Goal: Task Accomplishment & Management: Manage account settings

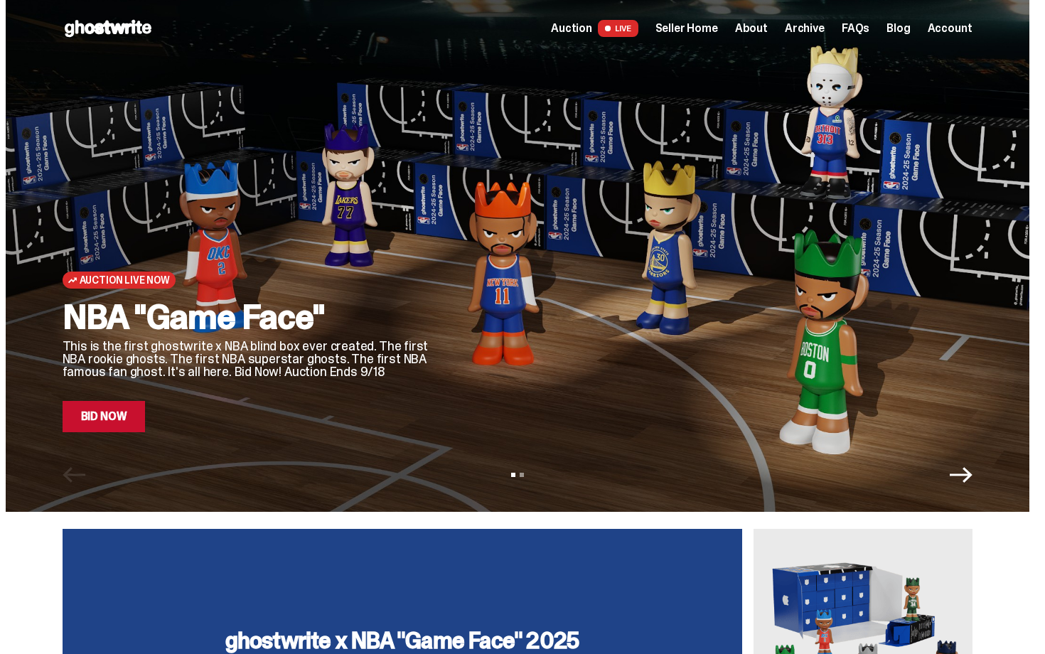
click at [696, 26] on span "Seller Home" at bounding box center [687, 28] width 63 height 11
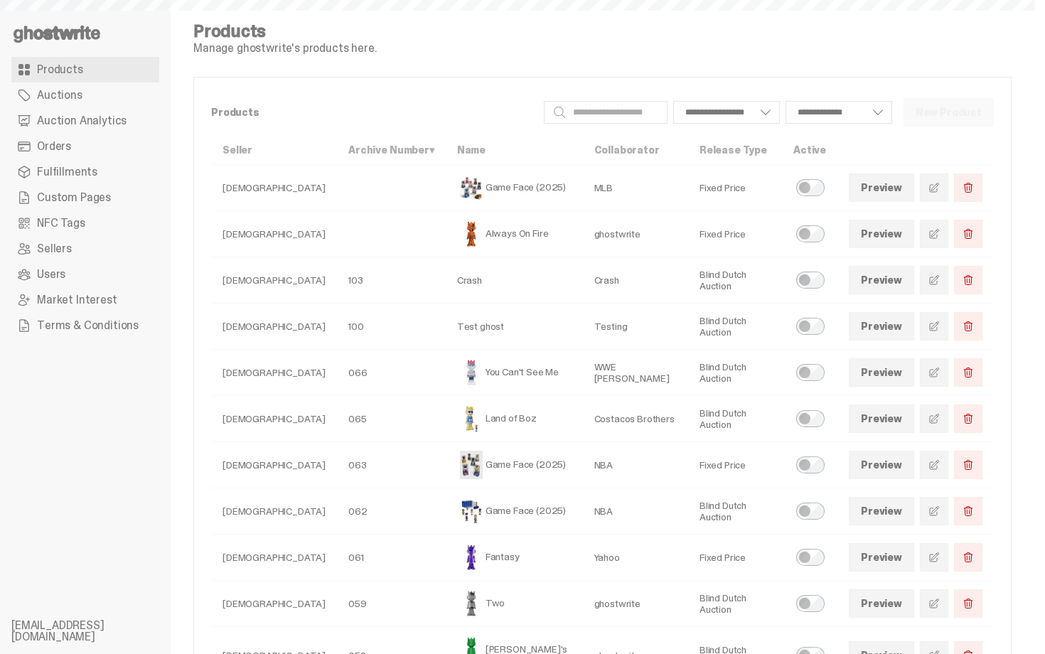
select select
click at [88, 142] on link "Orders" at bounding box center [85, 147] width 148 height 26
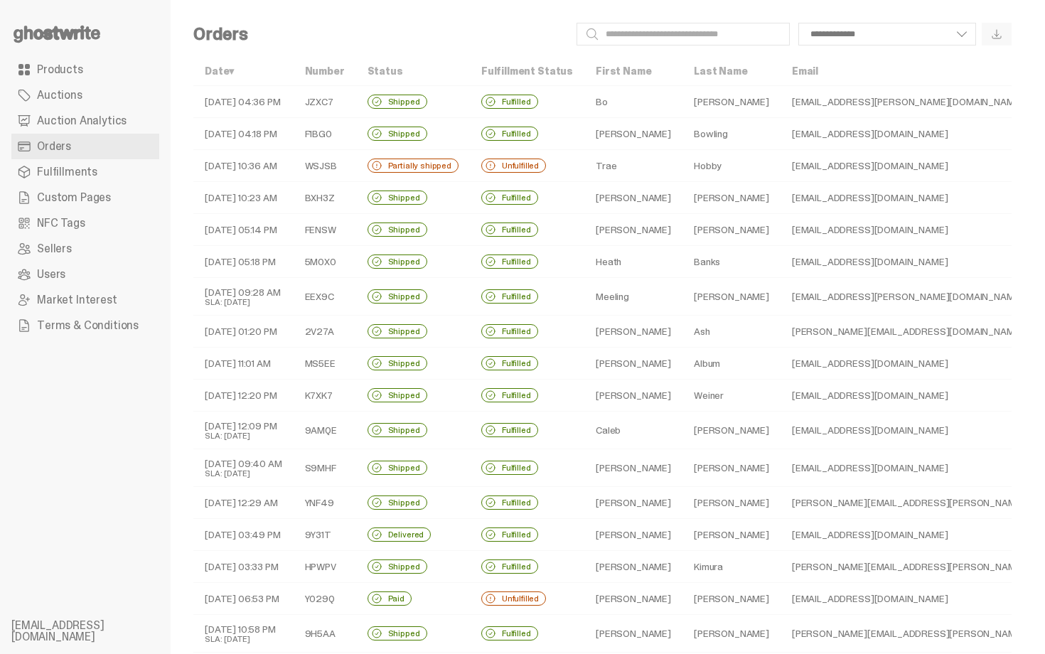
click at [438, 159] on div "Partially shipped" at bounding box center [413, 166] width 91 height 14
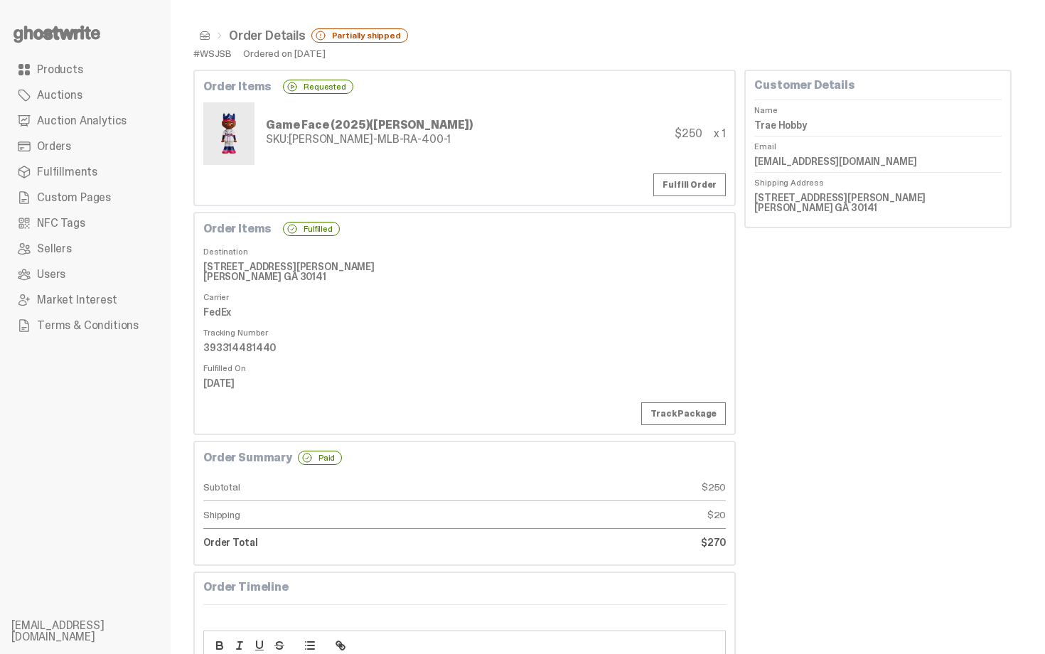
click at [245, 347] on dd "393314481440" at bounding box center [464, 347] width 523 height 21
copy dd "393314481440"
click at [717, 188] on link "Fulfill Order" at bounding box center [690, 185] width 73 height 23
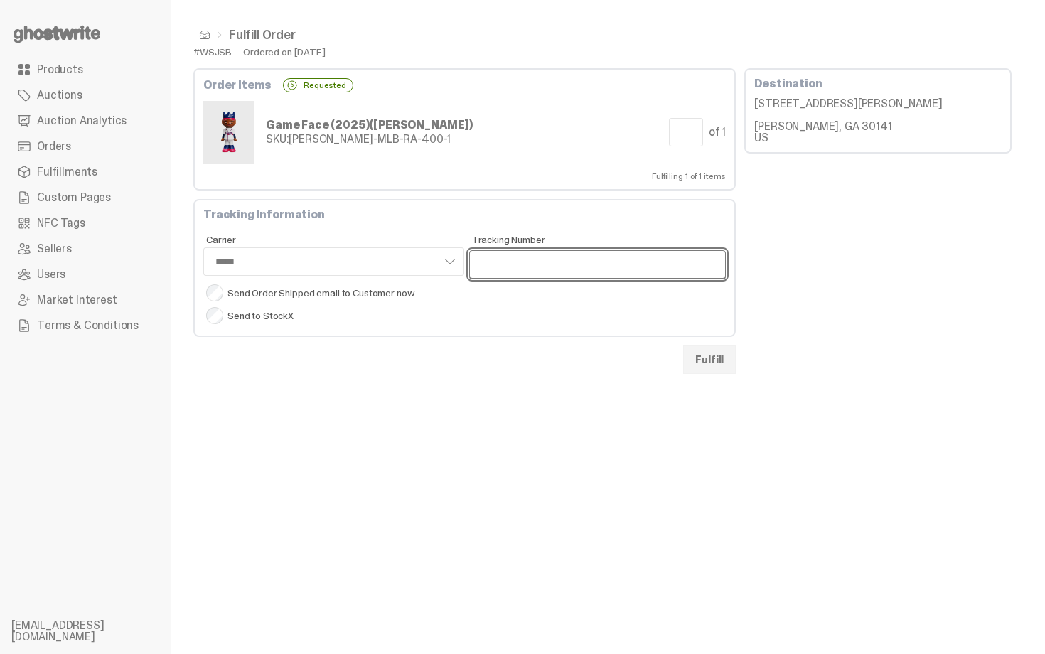
click at [490, 258] on input "Tracking Number" at bounding box center [597, 264] width 257 height 28
paste input "**********"
type input "**********"
select select "*****"
type input "**********"
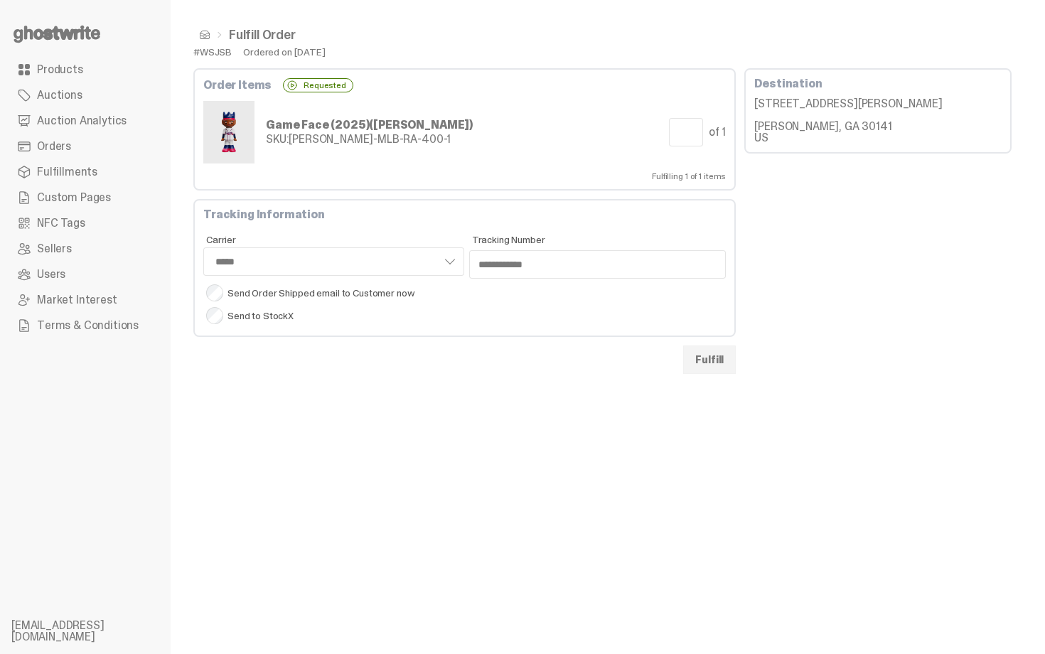
click at [728, 366] on button "Fulfill" at bounding box center [709, 360] width 53 height 28
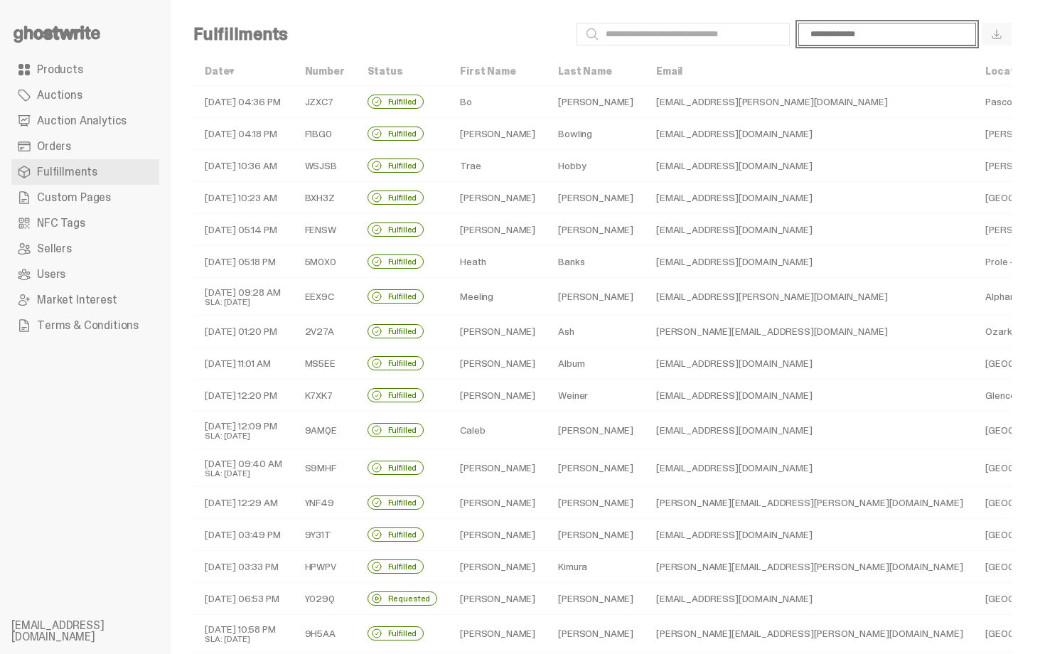
click at [878, 26] on select "**********" at bounding box center [888, 34] width 178 height 23
click at [85, 151] on link "Orders" at bounding box center [85, 147] width 148 height 26
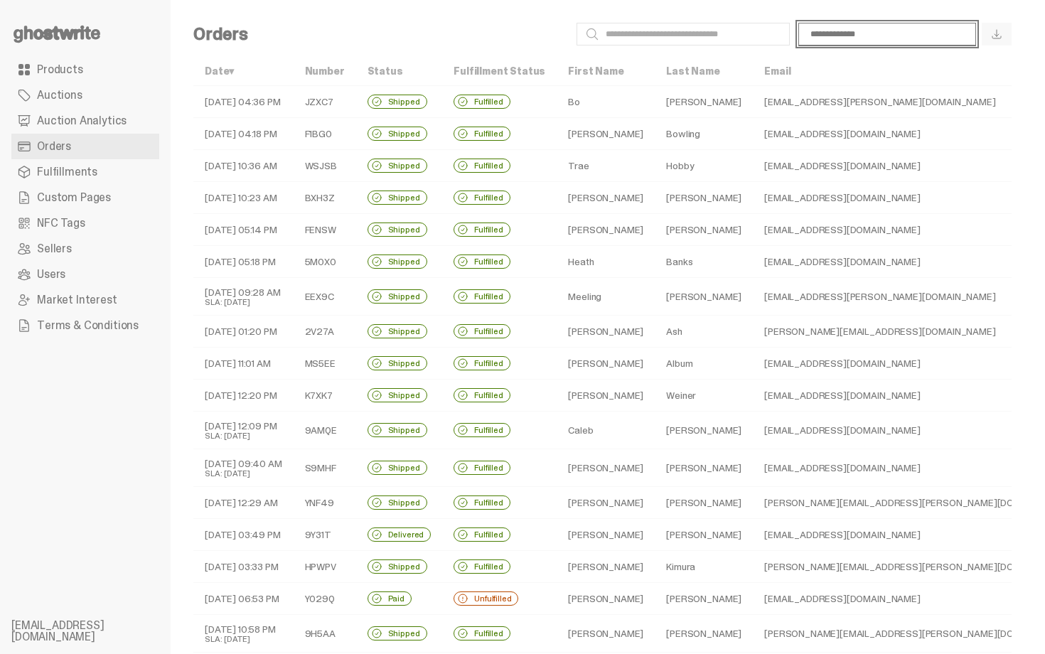
click at [890, 33] on select "**********" at bounding box center [888, 34] width 178 height 23
click at [809, 23] on select "**********" at bounding box center [888, 34] width 178 height 23
select select "**********"
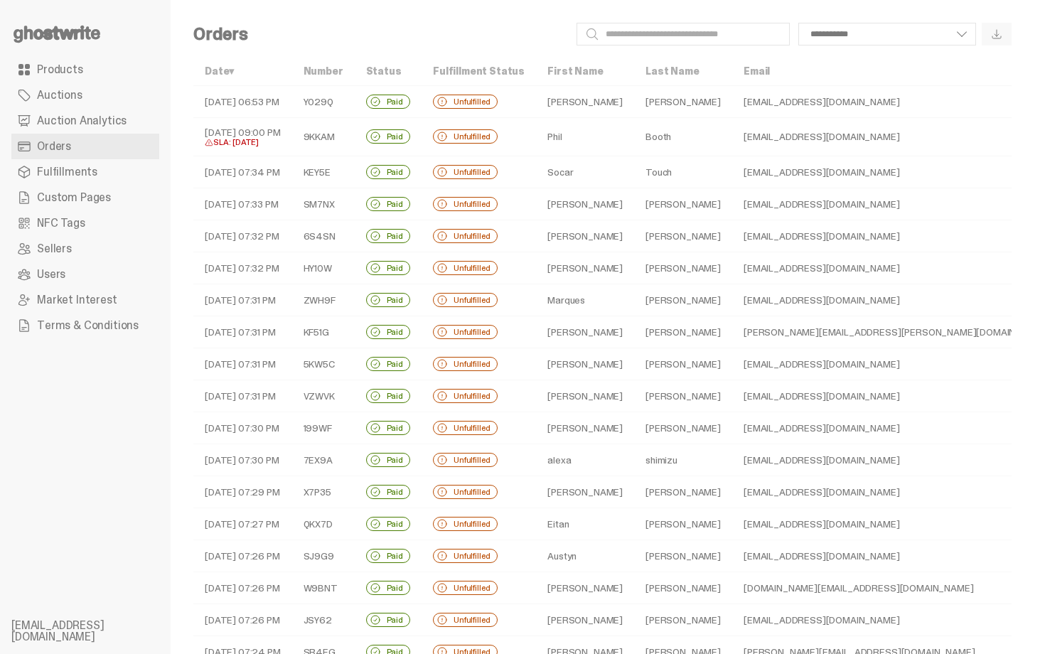
click at [531, 21] on div "**********" at bounding box center [603, 480] width 864 height 960
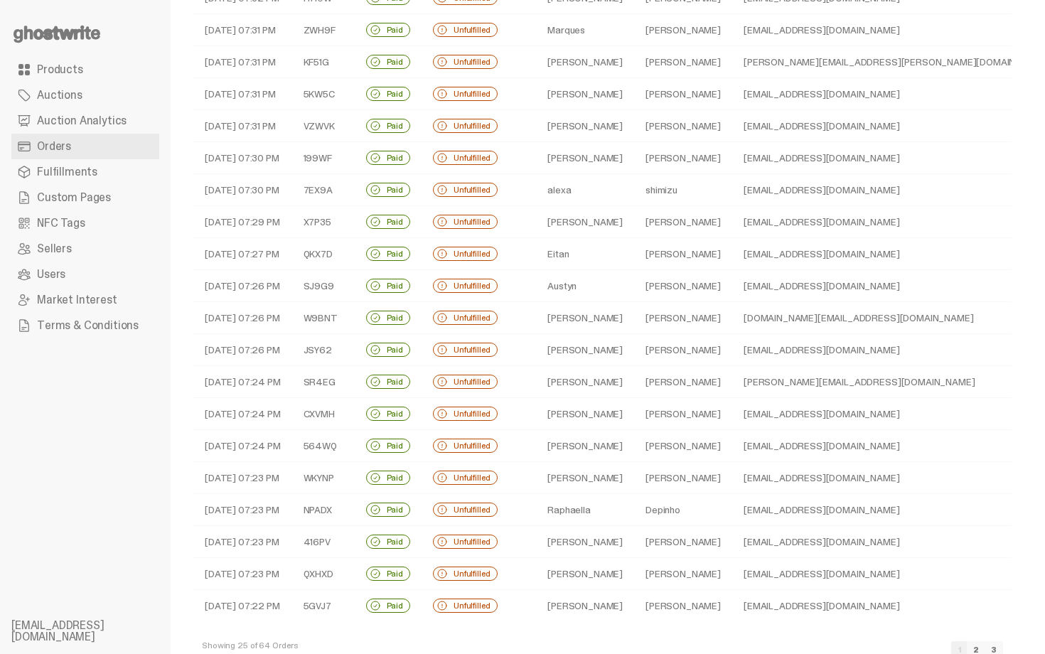
scroll to position [306, 0]
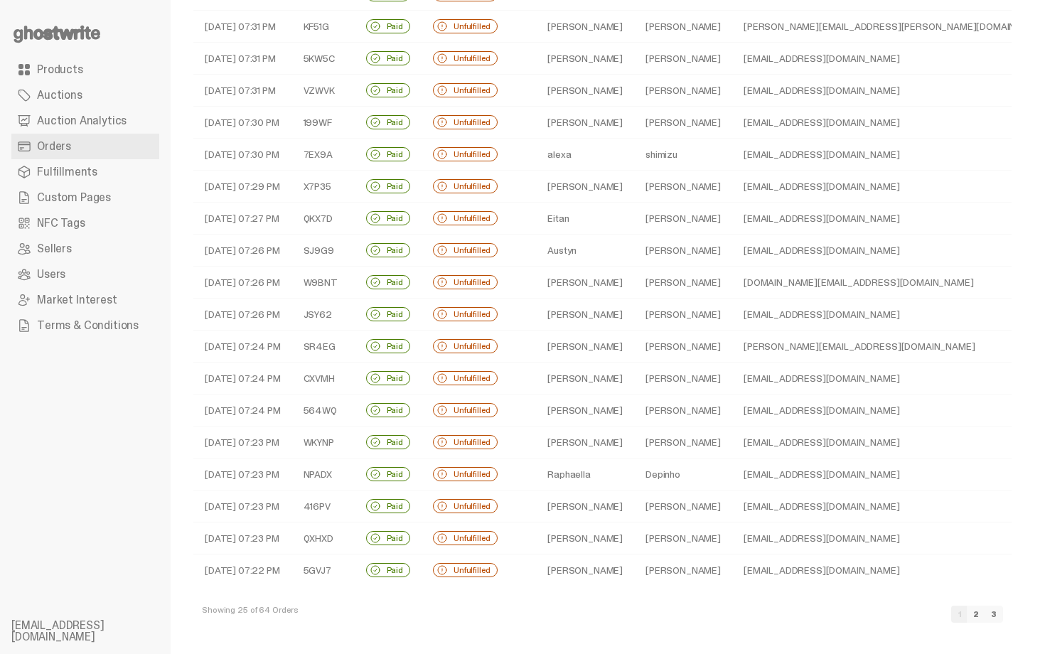
click at [555, 388] on td "Darren" at bounding box center [585, 378] width 98 height 32
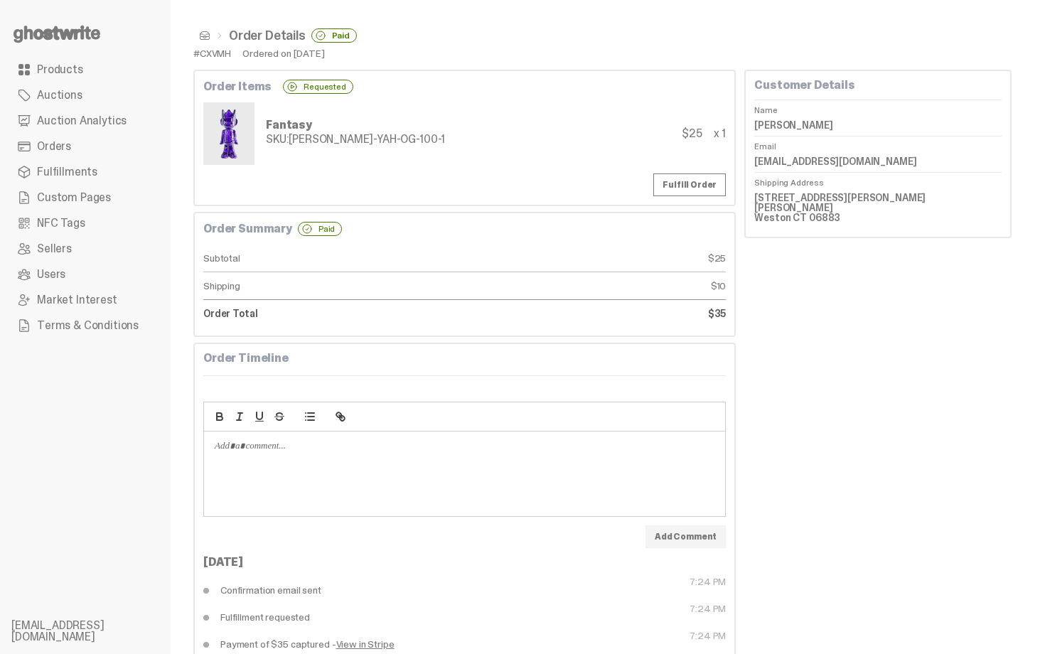
click at [206, 36] on span at bounding box center [204, 35] width 11 height 11
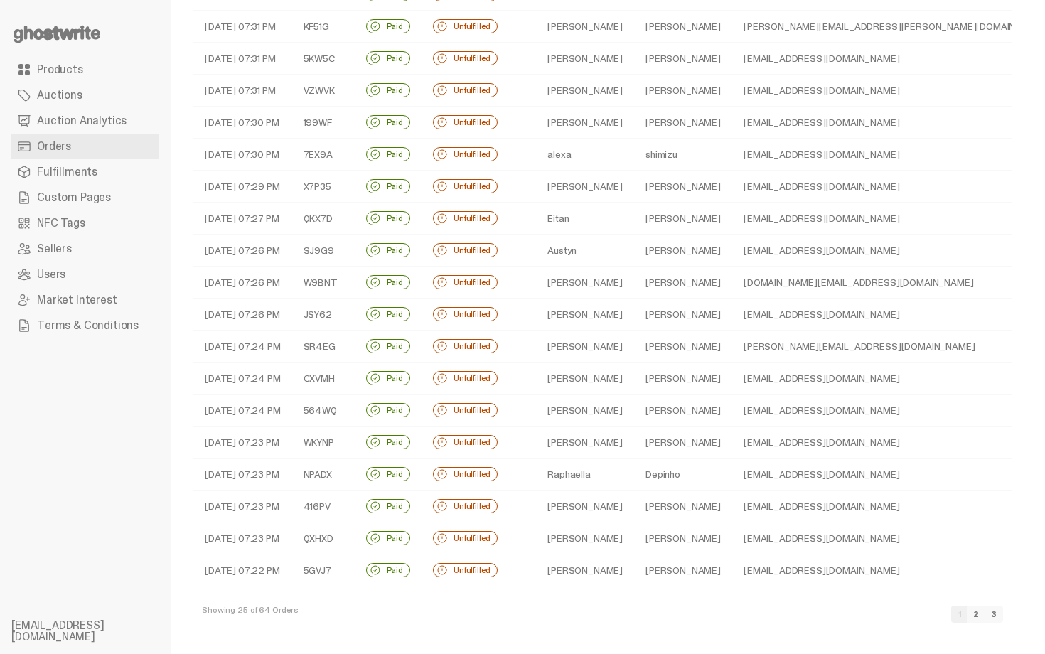
click at [1001, 612] on link "3" at bounding box center [994, 614] width 18 height 17
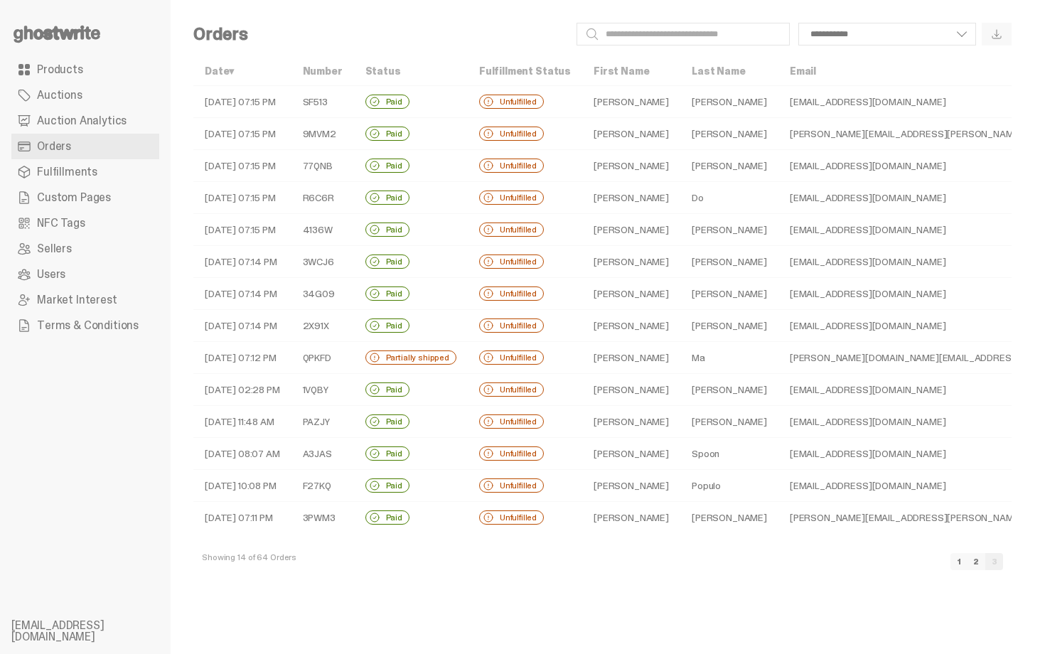
drag, startPoint x: 702, startPoint y: 575, endPoint x: 712, endPoint y: 507, distance: 68.3
click at [702, 574] on div "Showing 14 of 64 Orders 1 2 3" at bounding box center [602, 556] width 819 height 46
click at [681, 366] on td "Ma" at bounding box center [730, 358] width 98 height 32
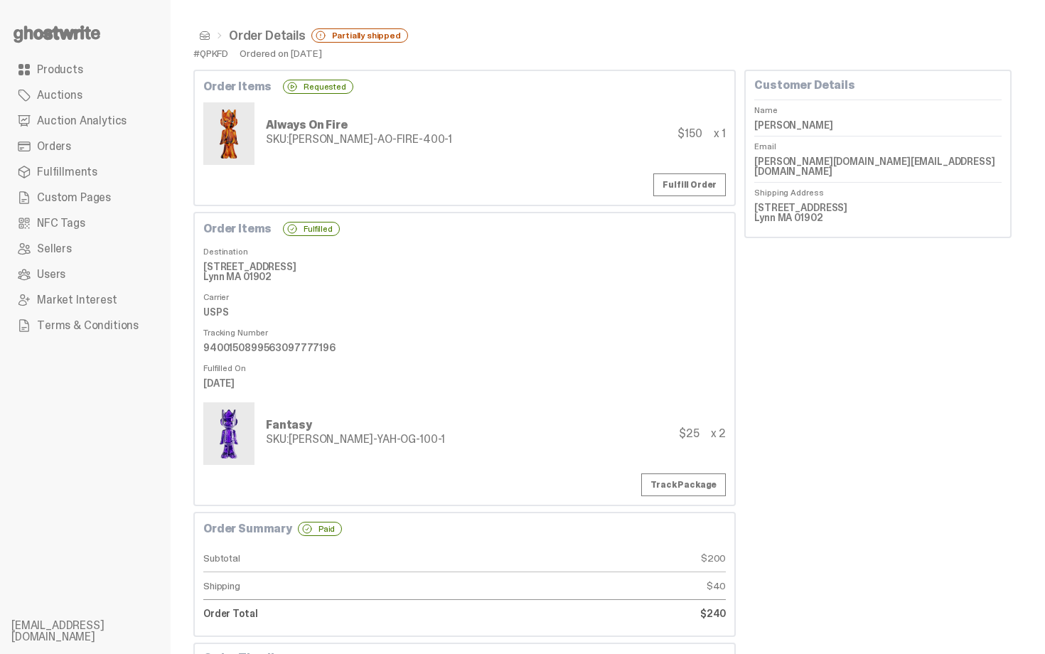
click at [546, 181] on div "Fulfill Order" at bounding box center [464, 185] width 523 height 23
click at [103, 151] on link "Orders" at bounding box center [85, 147] width 148 height 26
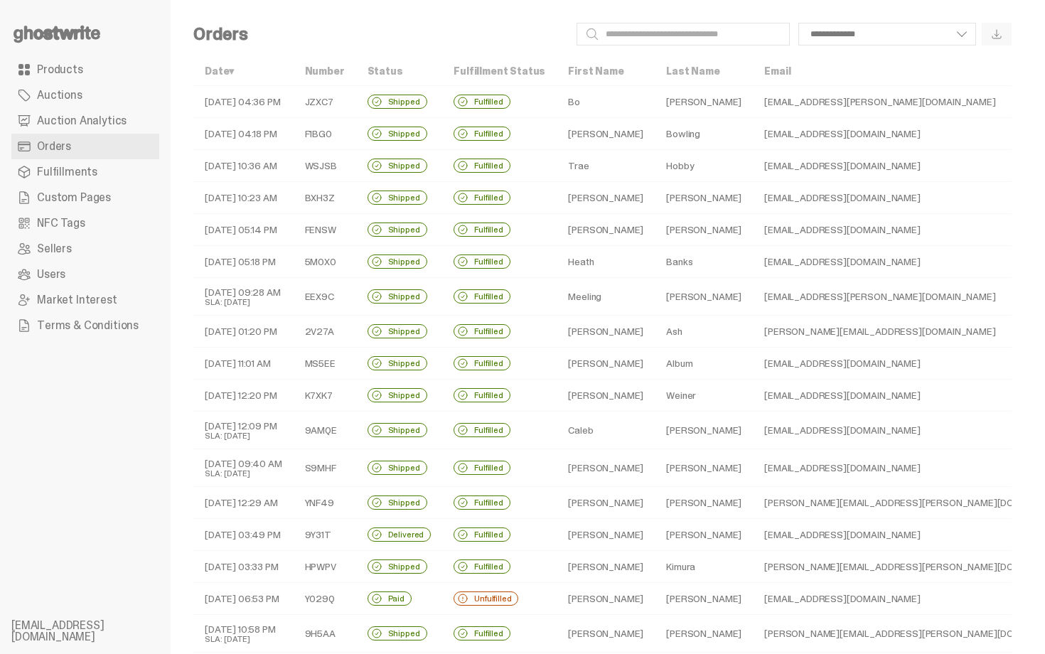
click at [102, 119] on span "Auction Analytics" at bounding box center [82, 120] width 90 height 11
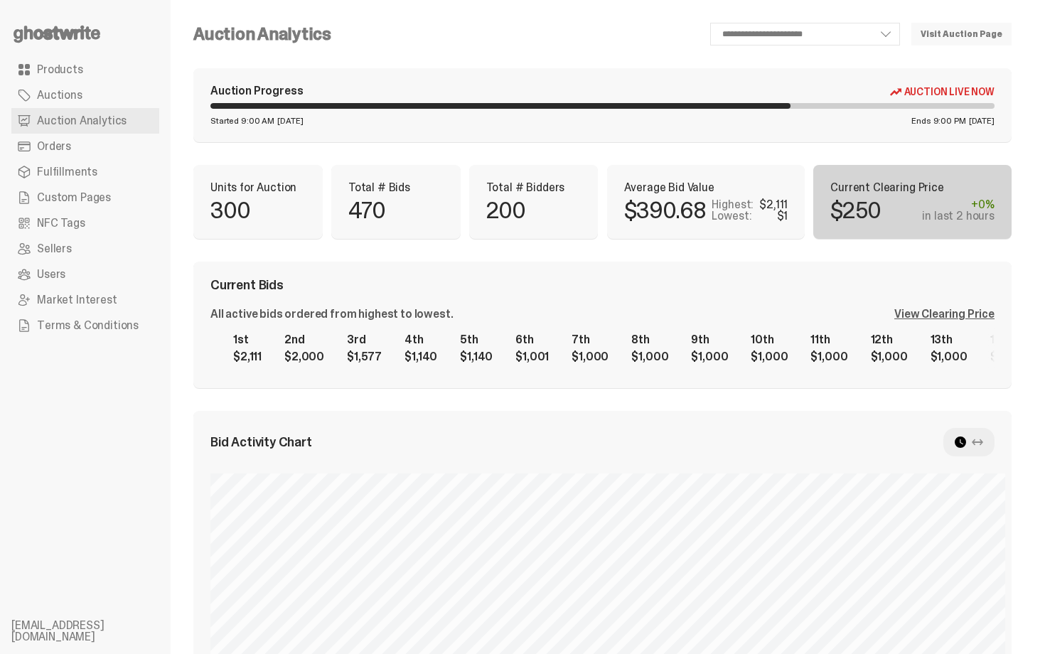
click at [614, 245] on div "**********" at bounding box center [602, 568] width 819 height 1090
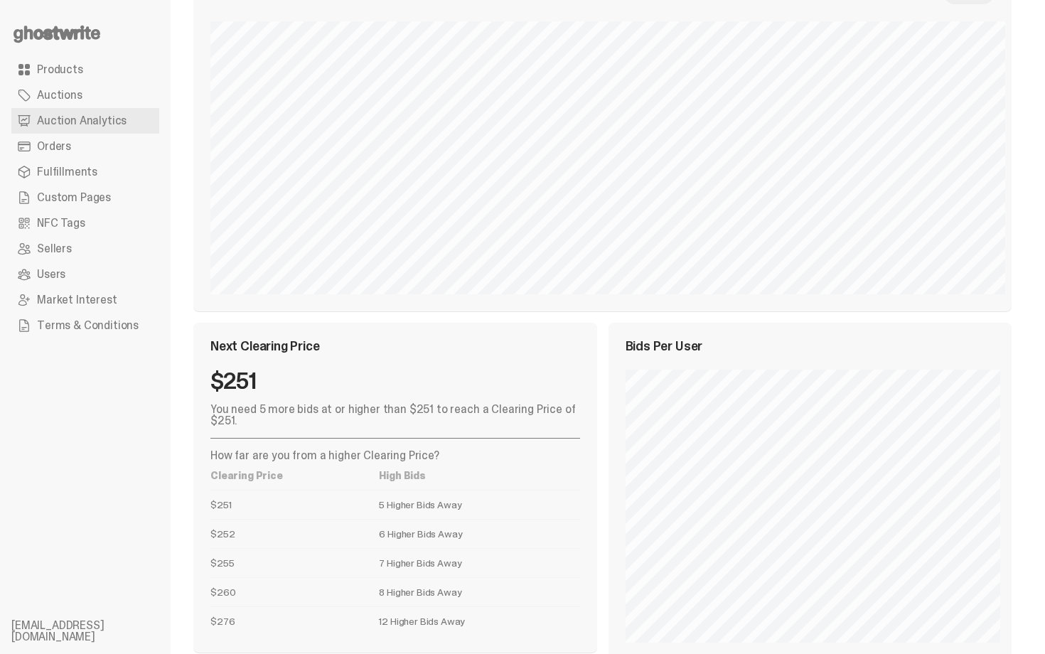
scroll to position [424, 0]
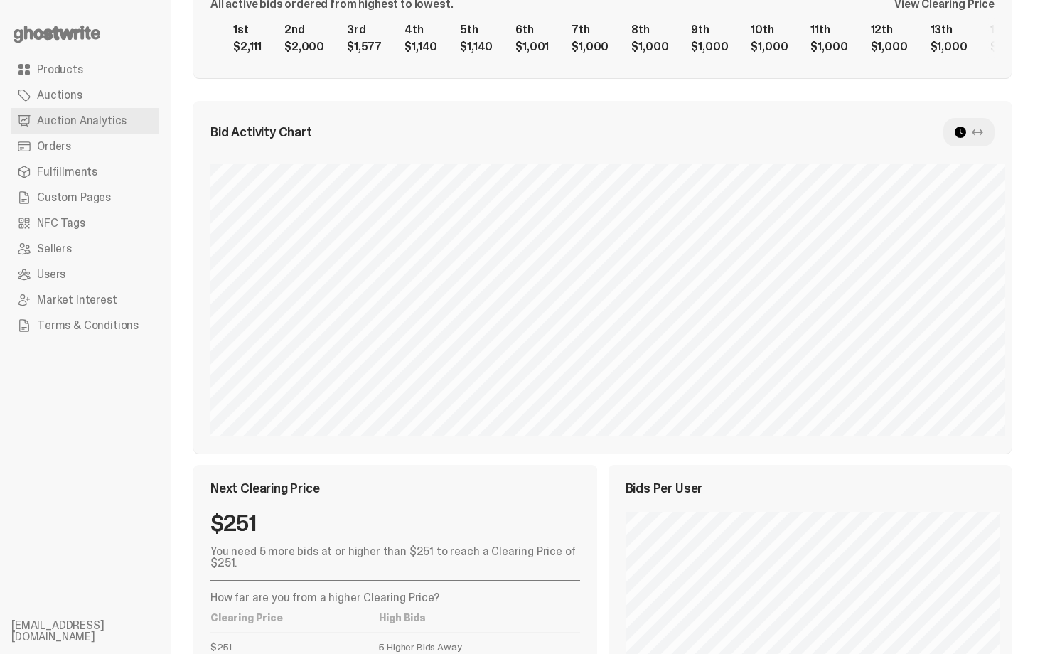
click at [570, 496] on div "Next Clearing Price $251 You need 5 more bids at or higher than $251 to reach a…" at bounding box center [395, 630] width 404 height 330
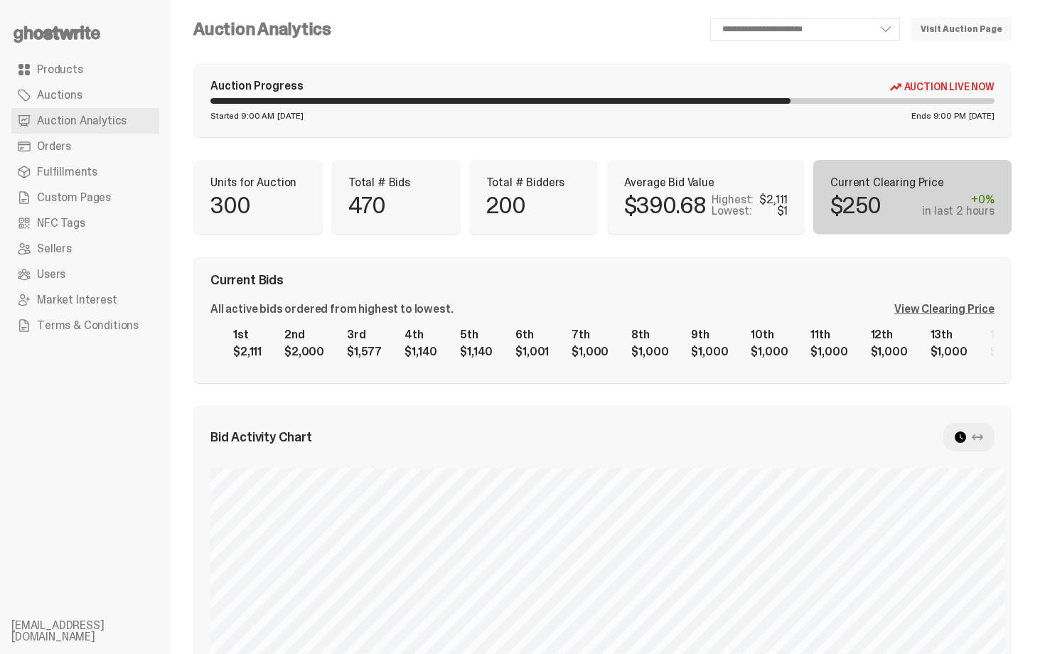
scroll to position [0, 0]
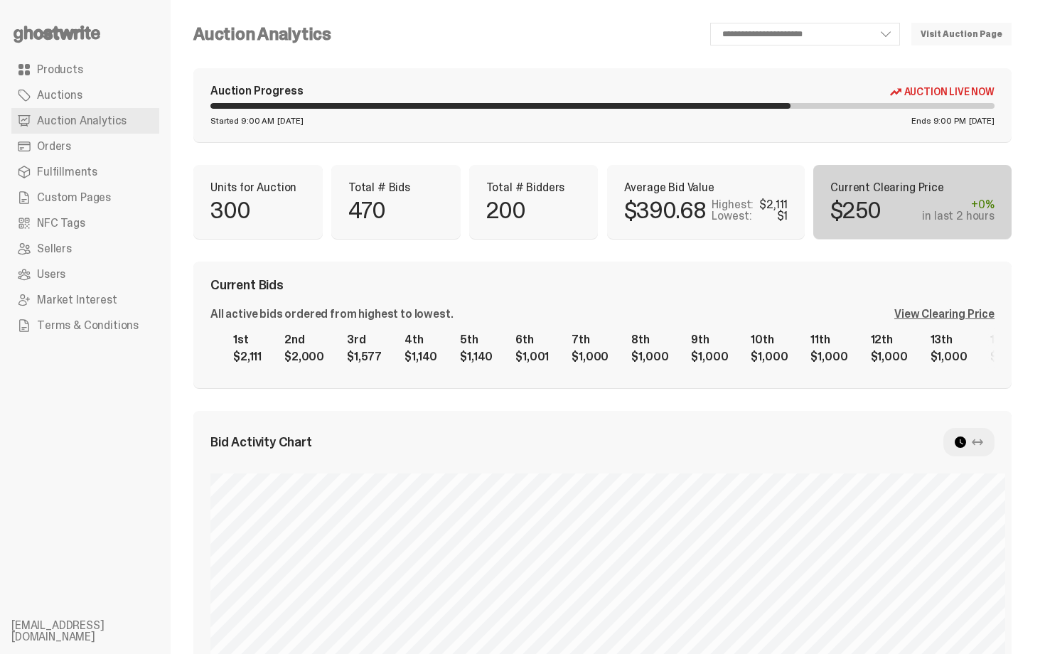
click at [937, 321] on div "All active bids ordered from highest to lowest. View Clearing Price 1st $2,111 …" at bounding box center [603, 340] width 784 height 63
click at [937, 314] on div "View Clearing Price" at bounding box center [945, 314] width 100 height 11
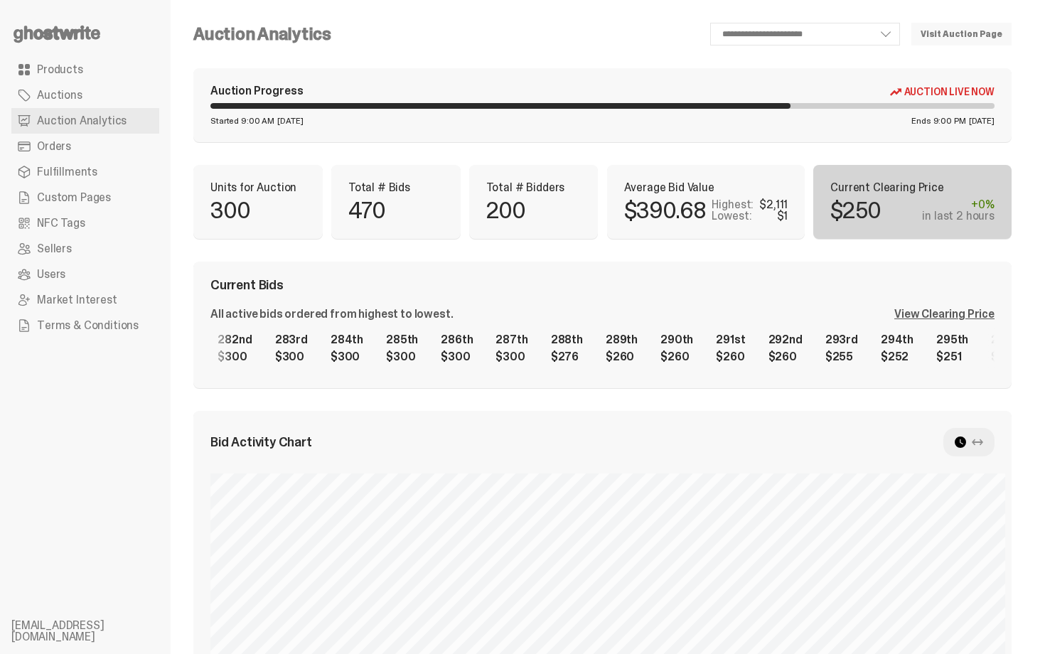
scroll to position [0, 15124]
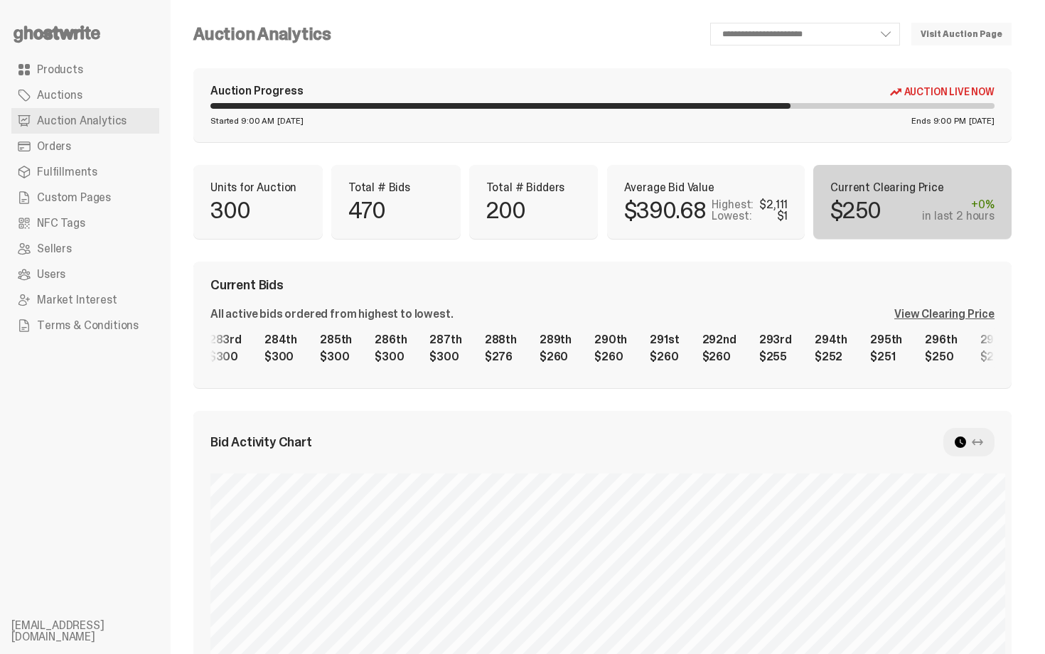
click at [720, 361] on div "1st $2,111 2nd $2,000 3rd $1,577 4th $1,140 5th $1,140 6th $1,001 7th $1,000 8t…" at bounding box center [603, 349] width 784 height 46
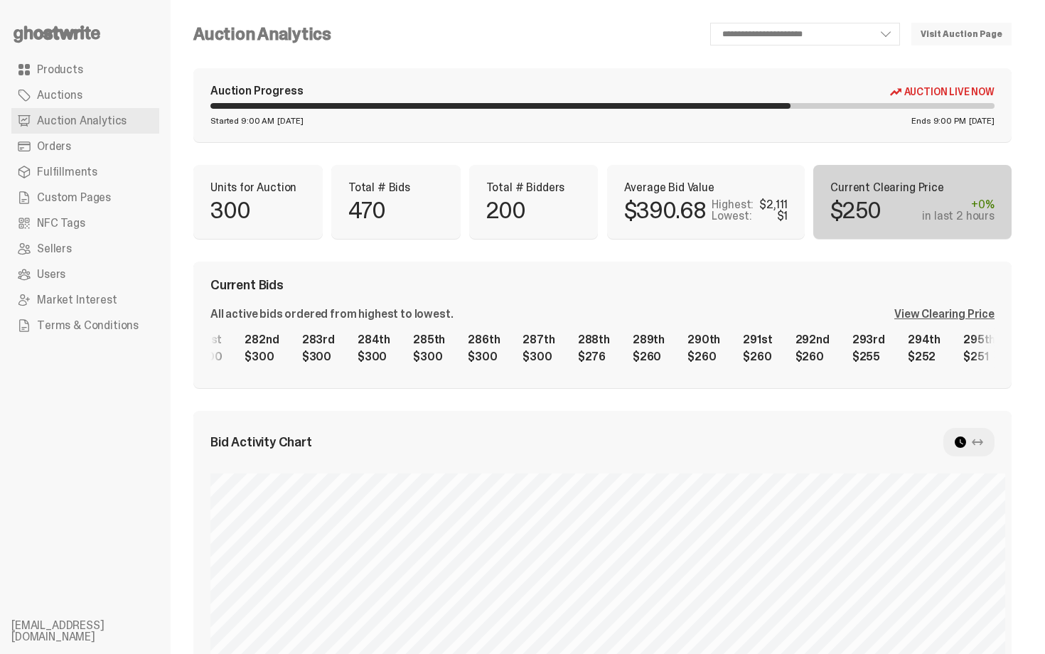
click at [743, 354] on div "1st $2,111 2nd $2,000 3rd $1,577 4th $1,140 5th $1,140 6th $1,001 7th $1,000 8t…" at bounding box center [603, 349] width 784 height 46
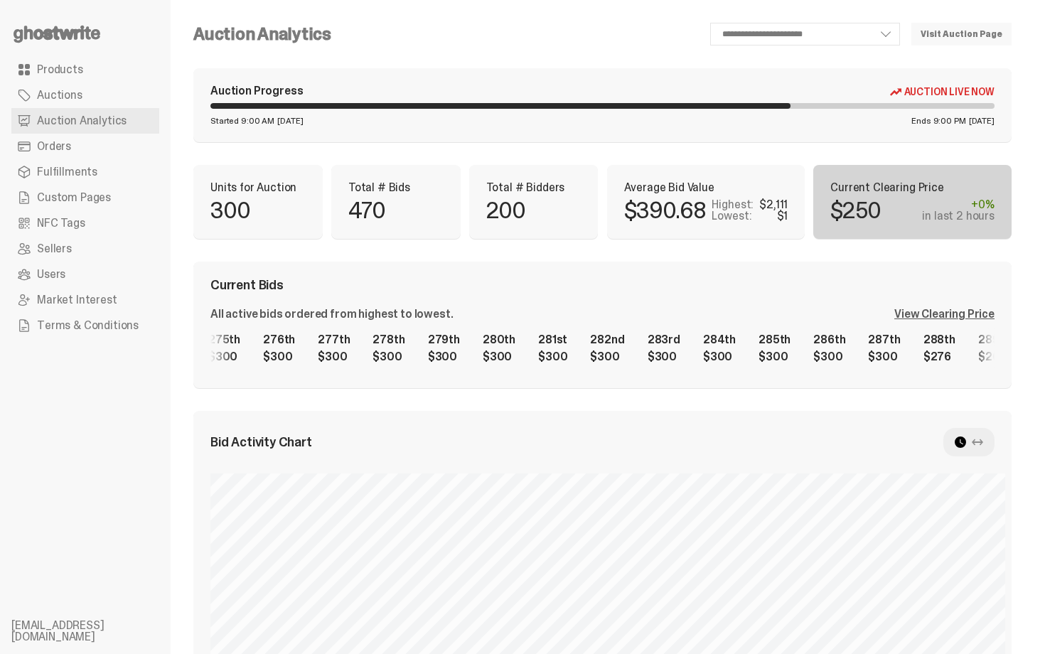
click at [914, 365] on div "1st $2,111 2nd $2,000 3rd $1,577 4th $1,140 5th $1,140 6th $1,001 7th $1,000 8t…" at bounding box center [603, 349] width 784 height 46
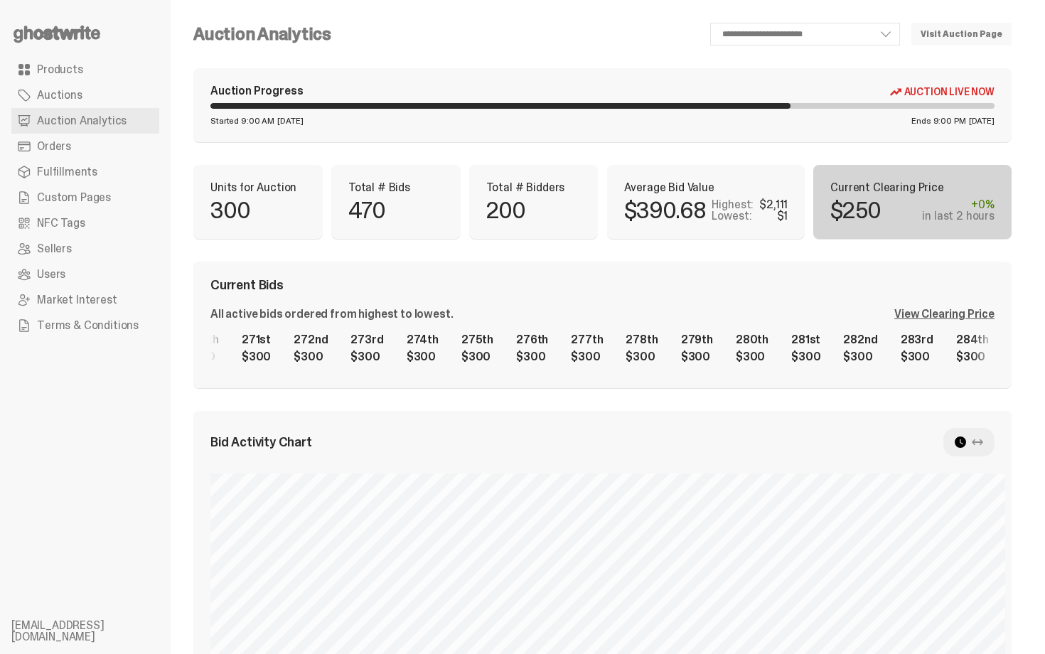
click at [828, 361] on div "1st $2,111 2nd $2,000 3rd $1,577 4th $1,140 5th $1,140 6th $1,001 7th $1,000 8t…" at bounding box center [603, 349] width 784 height 46
click at [851, 346] on div "1st $2,111 2nd $2,000 3rd $1,577 4th $1,140 5th $1,140 6th $1,001 7th $1,000 8t…" at bounding box center [603, 349] width 784 height 46
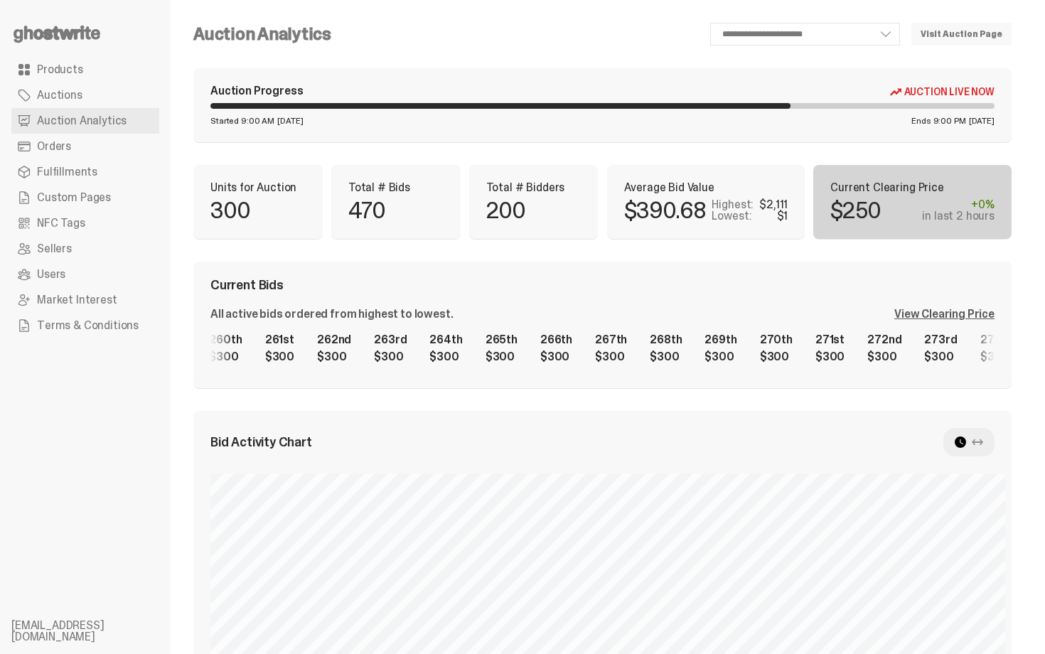
click at [858, 342] on div "1st $2,111 2nd $2,000 3rd $1,577 4th $1,140 5th $1,140 6th $1,001 7th $1,000 8t…" at bounding box center [603, 349] width 784 height 46
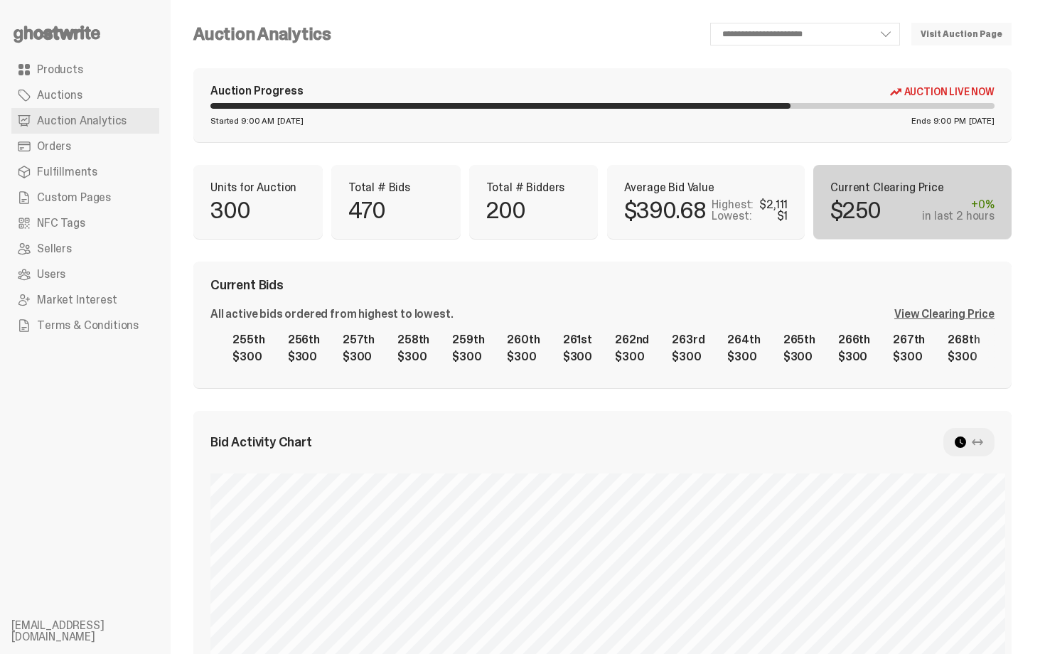
click at [801, 345] on div "1st $2,111 2nd $2,000 3rd $1,577 4th $1,140 5th $1,140 6th $1,001 7th $1,000 8t…" at bounding box center [603, 349] width 784 height 46
click at [835, 344] on div "1st $2,111 2nd $2,000 3rd $1,577 4th $1,140 5th $1,140 6th $1,001 7th $1,000 8t…" at bounding box center [603, 349] width 784 height 46
click at [835, 336] on div "1st $2,111 2nd $2,000 3rd $1,577 4th $1,140 5th $1,140 6th $1,001 7th $1,000 8t…" at bounding box center [603, 349] width 784 height 46
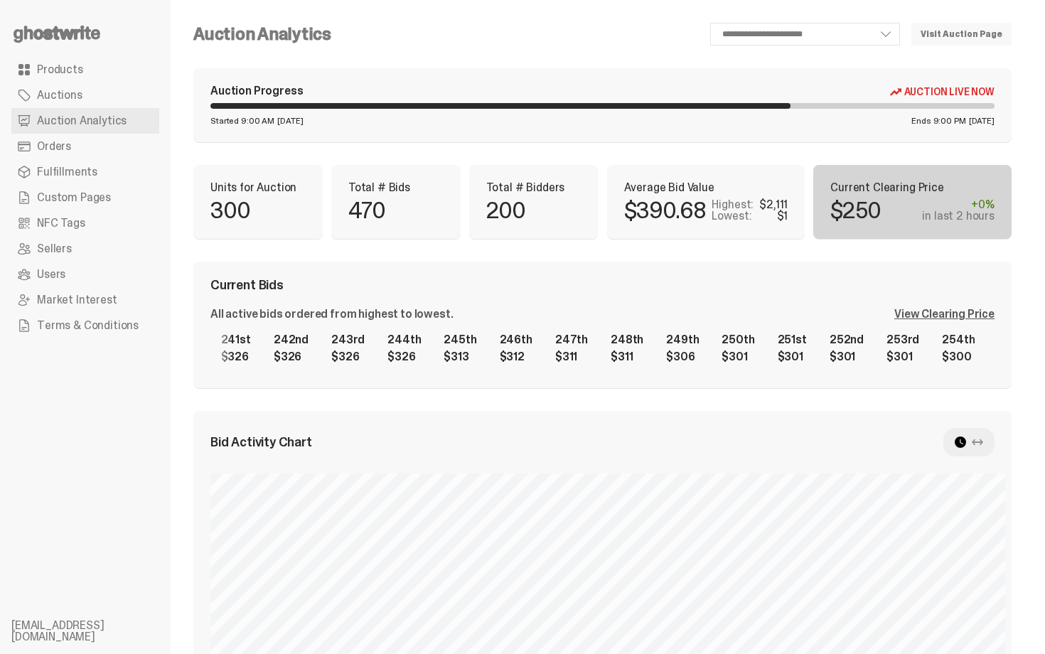
click at [832, 346] on div "1st $2,111 2nd $2,000 3rd $1,577 4th $1,140 5th $1,140 6th $1,001 7th $1,000 8t…" at bounding box center [603, 349] width 784 height 46
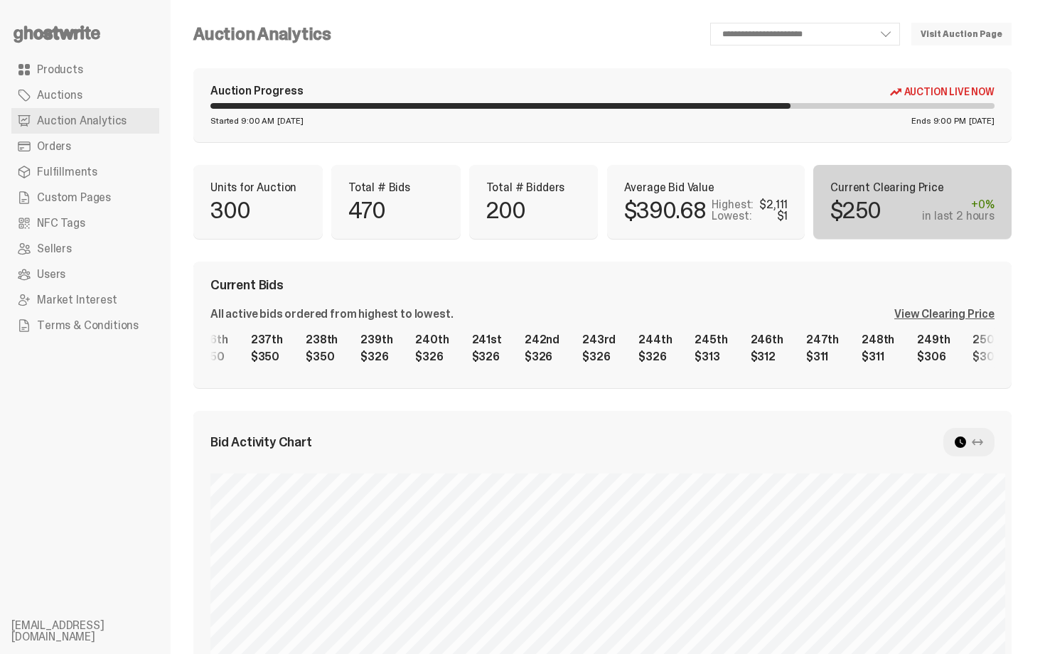
click at [779, 350] on div "1st $2,111 2nd $2,000 3rd $1,577 4th $1,140 5th $1,140 6th $1,001 7th $1,000 8t…" at bounding box center [603, 349] width 784 height 46
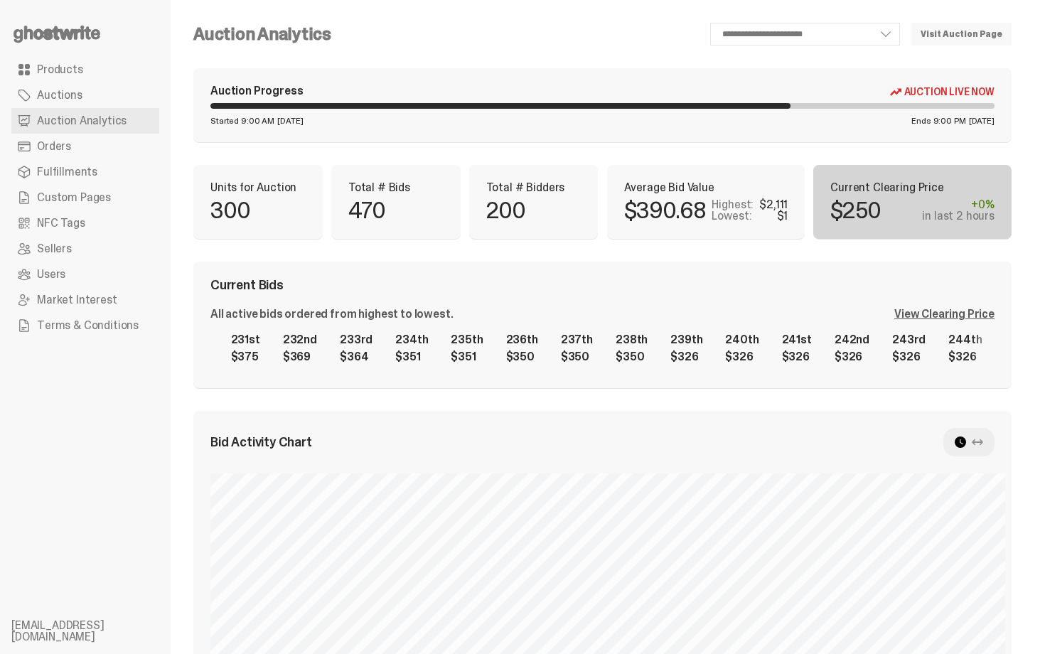
click at [797, 351] on div "1st $2,111 2nd $2,000 3rd $1,577 4th $1,140 5th $1,140 6th $1,001 7th $1,000 8t…" at bounding box center [603, 349] width 784 height 46
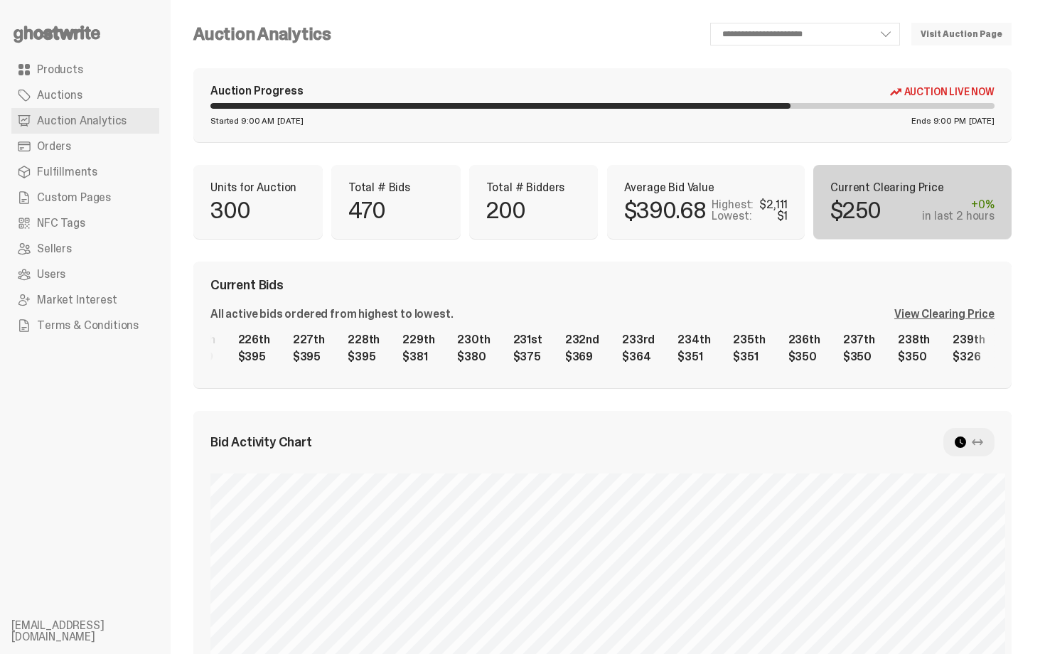
click at [785, 348] on div "1st $2,111 2nd $2,000 3rd $1,577 4th $1,140 5th $1,140 6th $1,001 7th $1,000 8t…" at bounding box center [603, 349] width 784 height 46
click at [845, 348] on div "1st $2,111 2nd $2,000 3rd $1,577 4th $1,140 5th $1,140 6th $1,001 7th $1,000 8t…" at bounding box center [603, 349] width 784 height 46
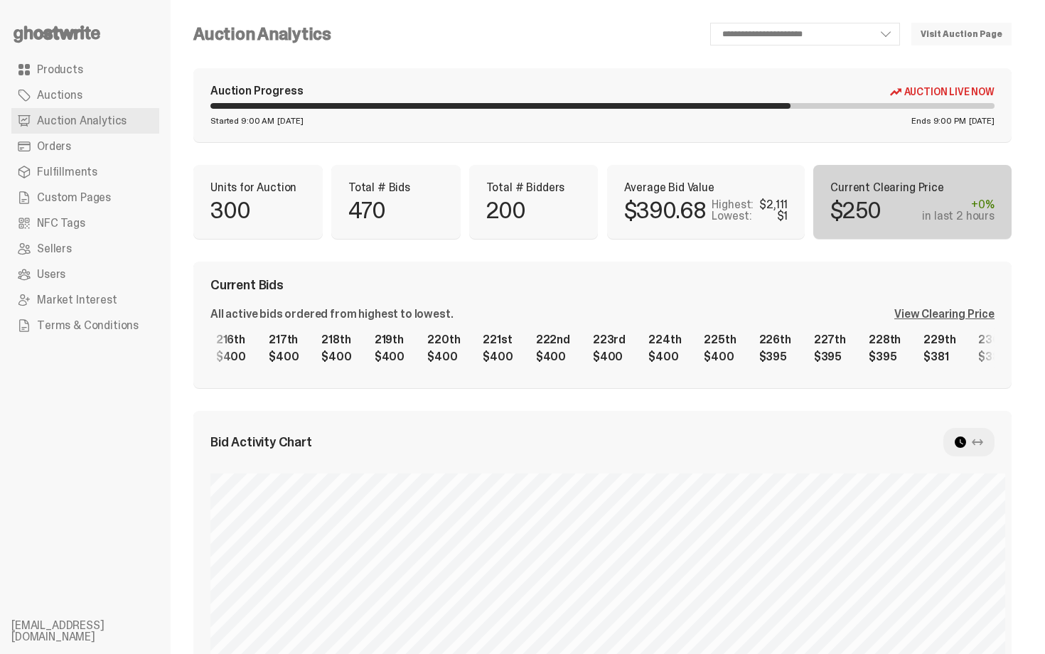
click at [767, 334] on div "1st $2,111 2nd $2,000 3rd $1,577 4th $1,140 5th $1,140 6th $1,001 7th $1,000 8t…" at bounding box center [603, 349] width 784 height 46
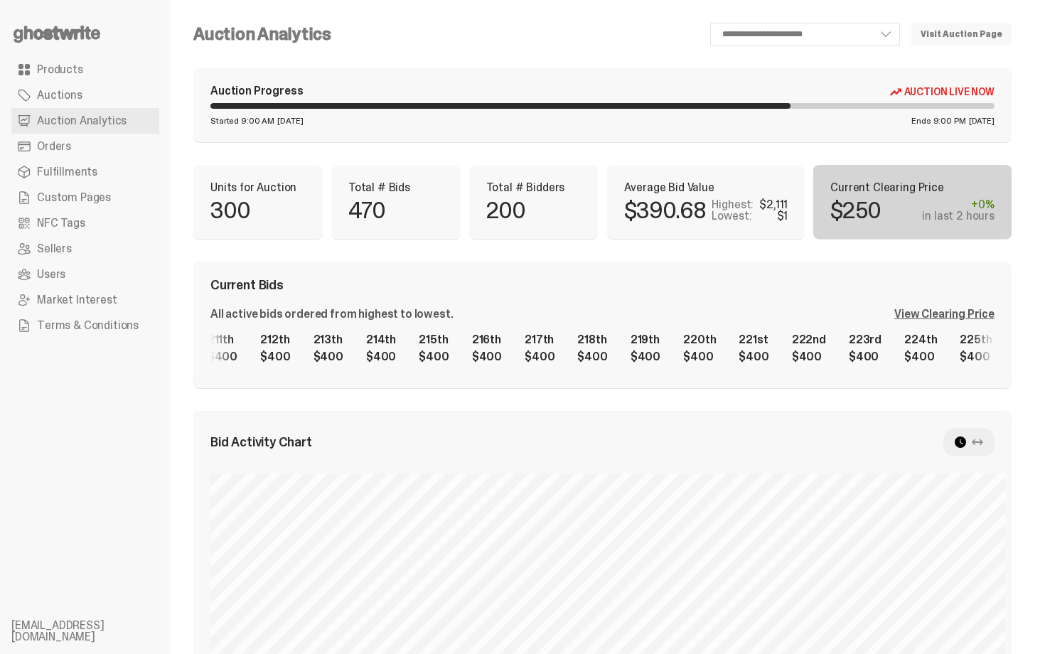
click at [828, 349] on div "1st $2,111 2nd $2,000 3rd $1,577 4th $1,140 5th $1,140 6th $1,001 7th $1,000 8t…" at bounding box center [603, 349] width 784 height 46
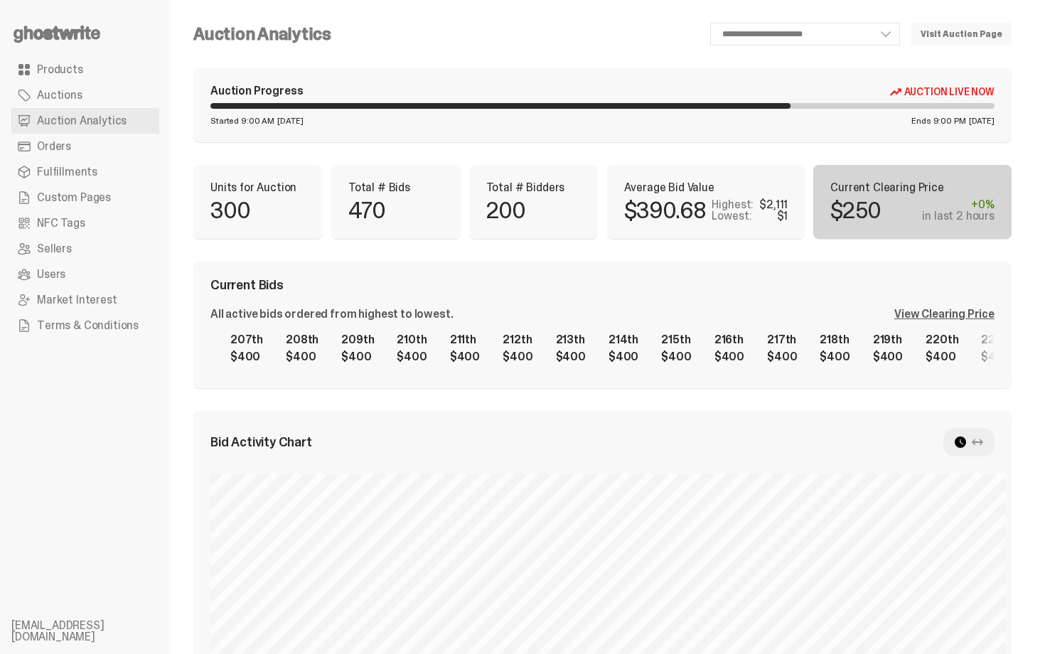
click at [866, 360] on div "1st $2,111 2nd $2,000 3rd $1,577 4th $1,140 5th $1,140 6th $1,001 7th $1,000 8t…" at bounding box center [603, 349] width 784 height 46
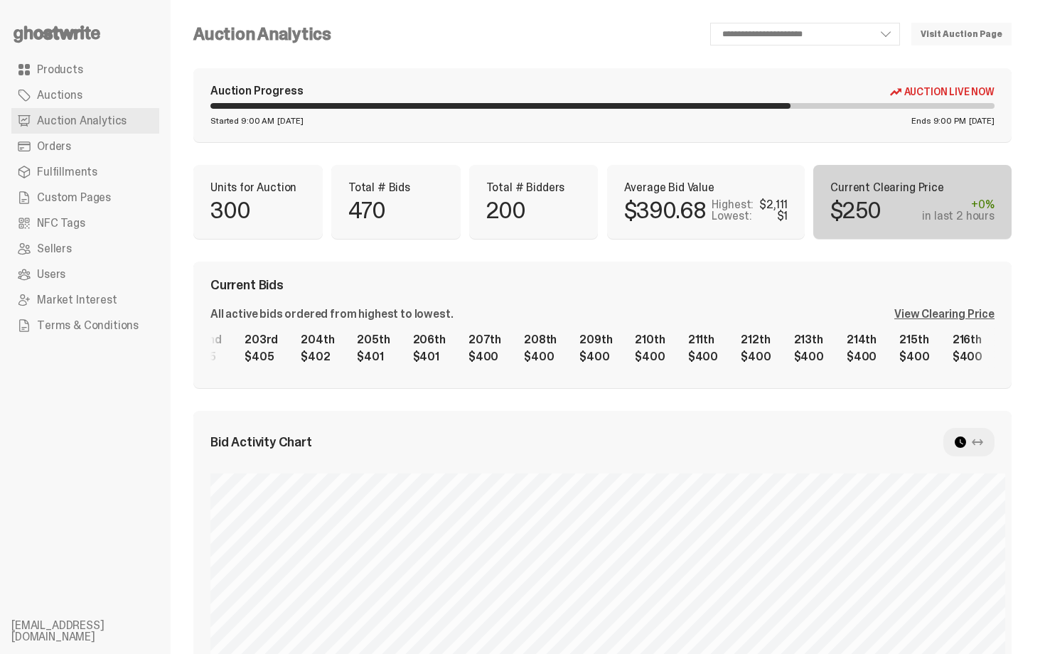
click at [900, 365] on div "1st $2,111 2nd $2,000 3rd $1,577 4th $1,140 5th $1,140 6th $1,001 7th $1,000 8t…" at bounding box center [603, 349] width 784 height 46
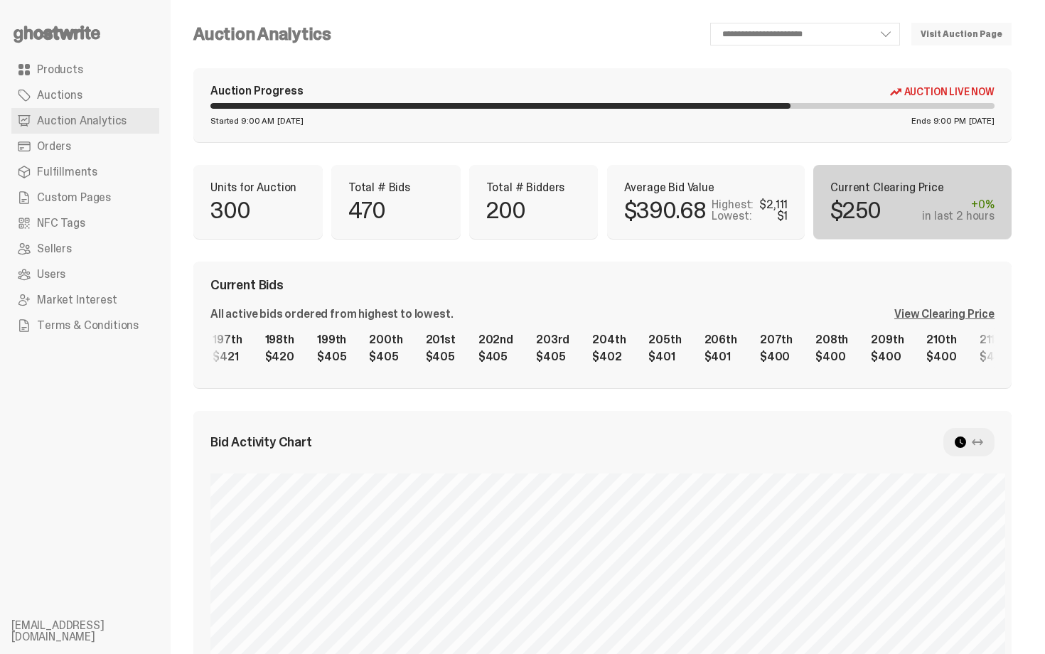
click at [953, 354] on div "1st $2,111 2nd $2,000 3rd $1,577 4th $1,140 5th $1,140 6th $1,001 7th $1,000 8t…" at bounding box center [603, 349] width 784 height 46
click at [899, 351] on div "1st $2,111 2nd $2,000 3rd $1,577 4th $1,140 5th $1,140 6th $1,001 7th $1,000 8t…" at bounding box center [603, 349] width 784 height 46
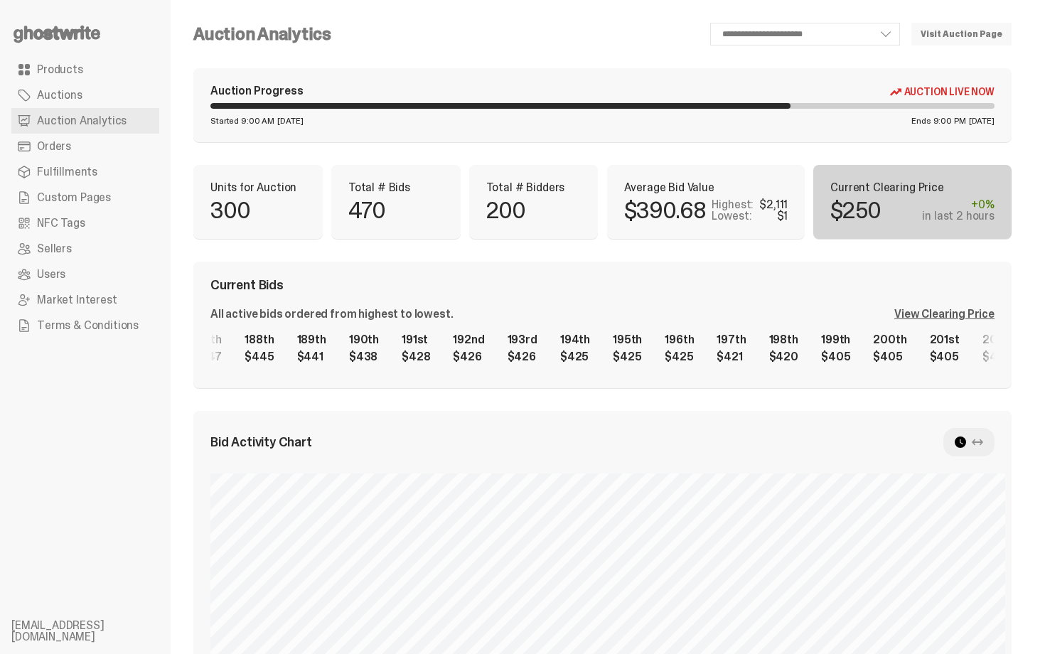
click at [955, 351] on div "1st $2,111 2nd $2,000 3rd $1,577 4th $1,140 5th $1,140 6th $1,001 7th $1,000 8t…" at bounding box center [603, 349] width 784 height 46
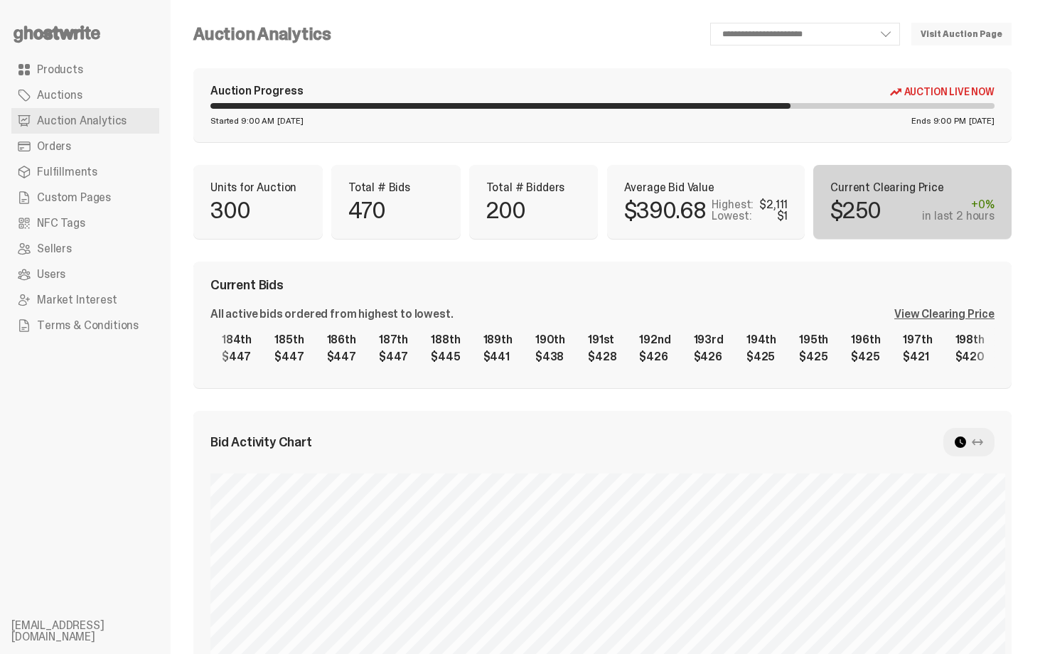
scroll to position [0, 9700]
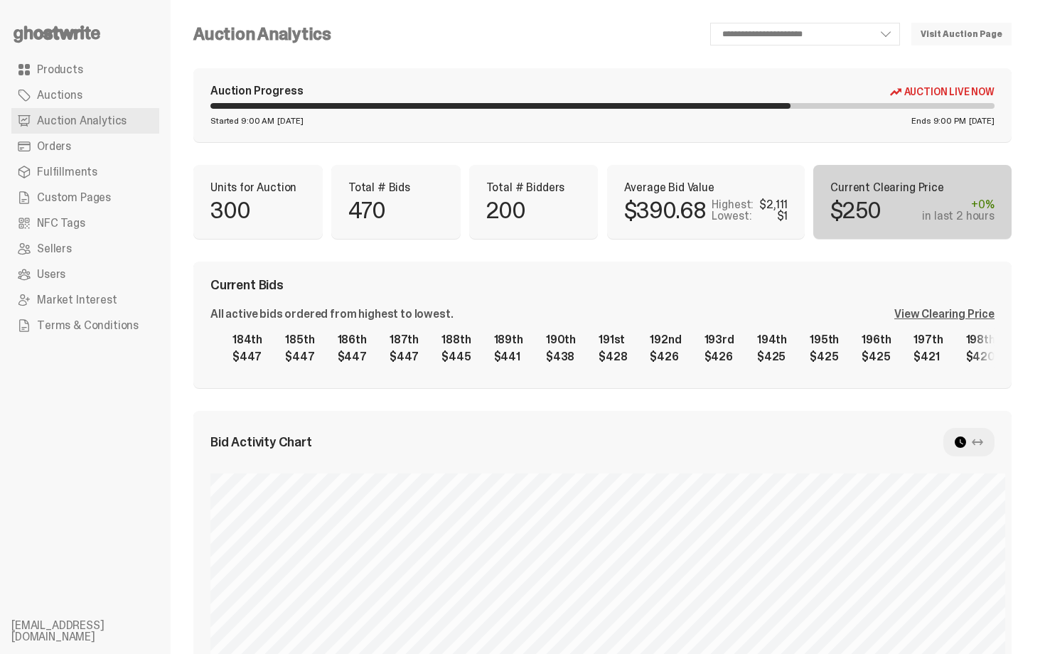
click at [872, 357] on div "1st $2,111 2nd $2,000 3rd $1,577 4th $1,140 5th $1,140 6th $1,001 7th $1,000 8t…" at bounding box center [603, 349] width 784 height 46
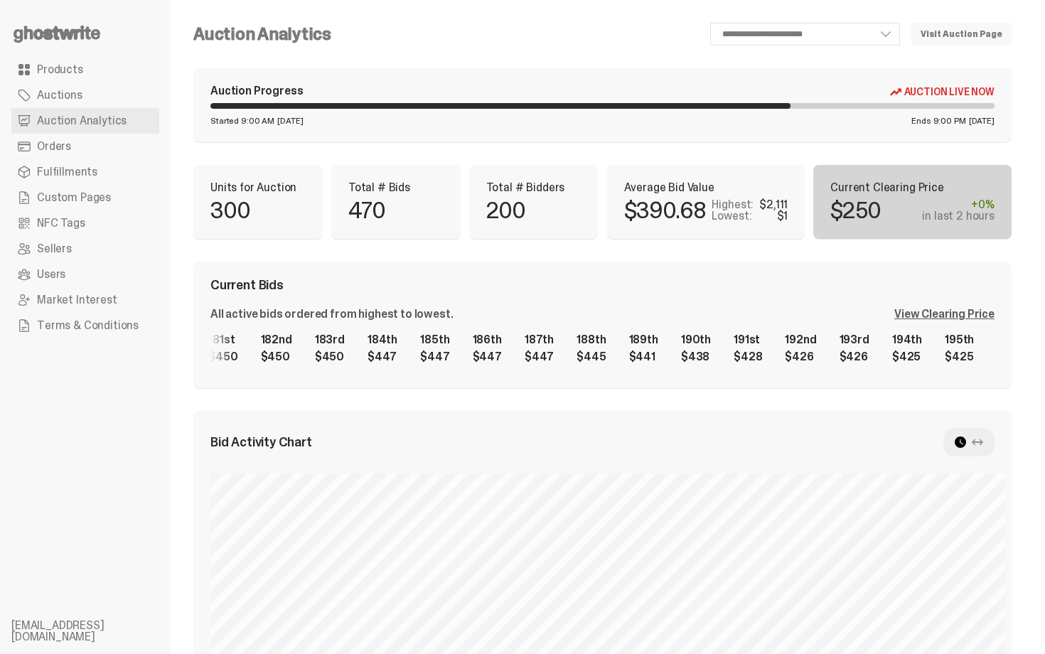
click at [807, 371] on div "1st $2,111 2nd $2,000 3rd $1,577 4th $1,140 5th $1,140 6th $1,001 7th $1,000 8t…" at bounding box center [603, 349] width 784 height 46
click at [821, 362] on div "1st $2,111 2nd $2,000 3rd $1,577 4th $1,140 5th $1,140 6th $1,001 7th $1,000 8t…" at bounding box center [603, 349] width 784 height 46
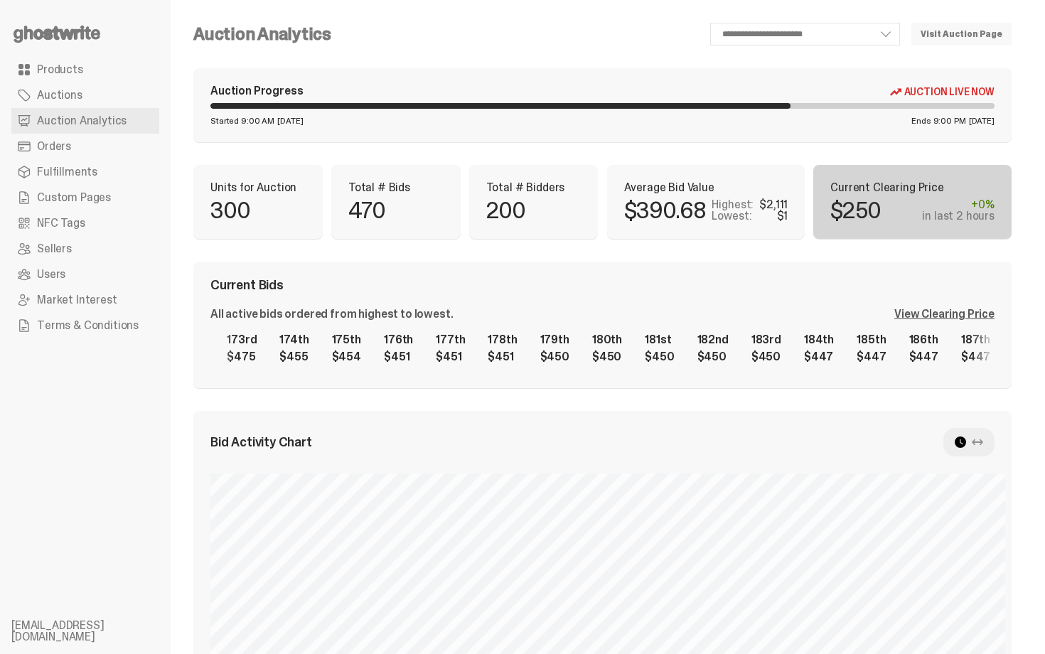
click at [835, 346] on div "1st $2,111 2nd $2,000 3rd $1,577 4th $1,140 5th $1,140 6th $1,001 7th $1,000 8t…" at bounding box center [603, 349] width 784 height 46
click at [641, 274] on div "Current Bids All active bids ordered from highest to lowest. View Clearing Pric…" at bounding box center [602, 325] width 819 height 127
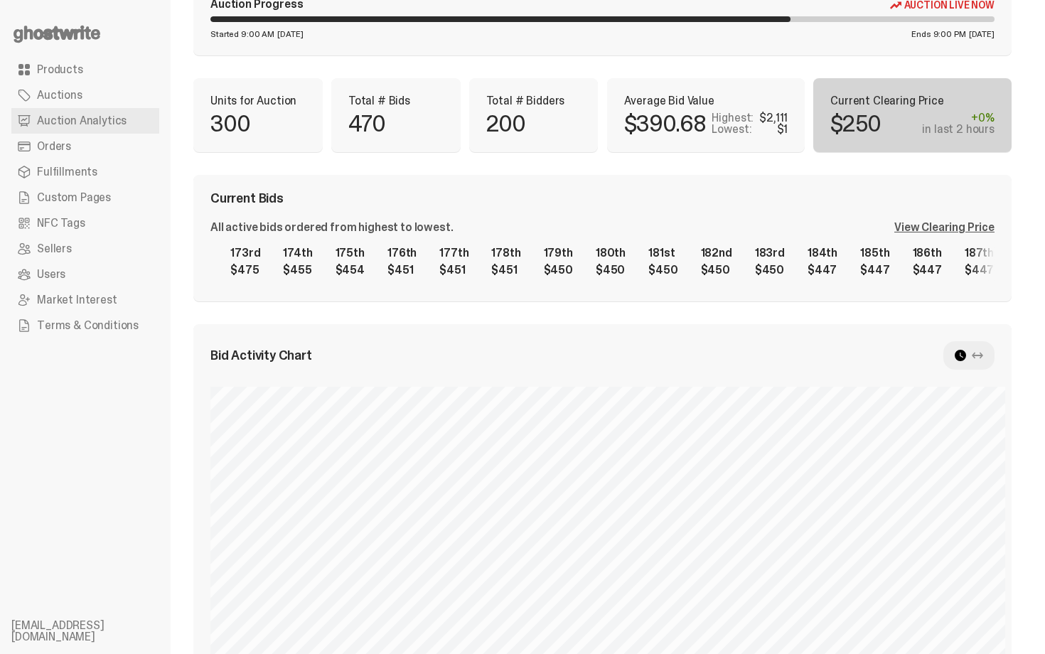
scroll to position [114, 0]
